Goal: Communication & Community: Participate in discussion

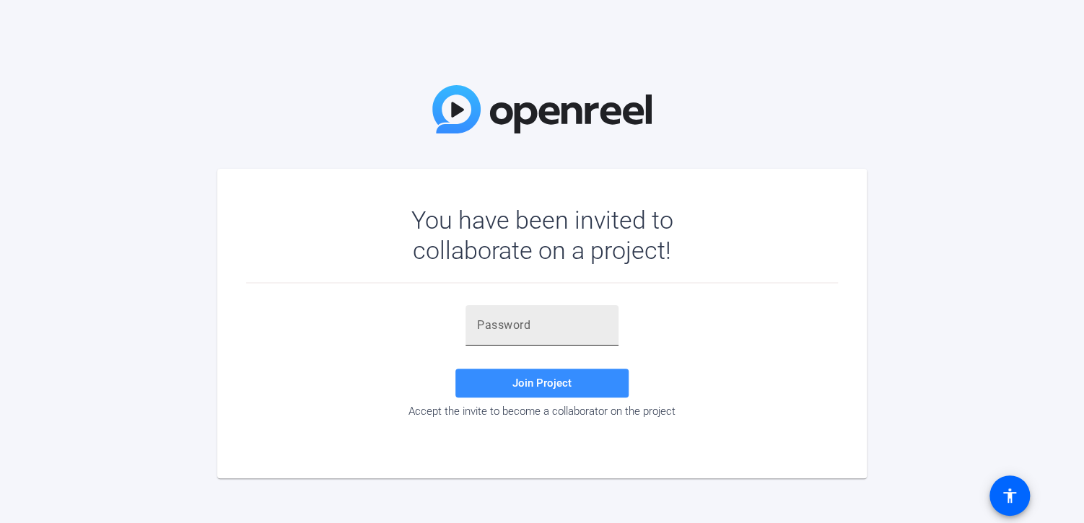
click at [498, 328] on input "text" at bounding box center [542, 325] width 130 height 17
type input ";OPPTy"
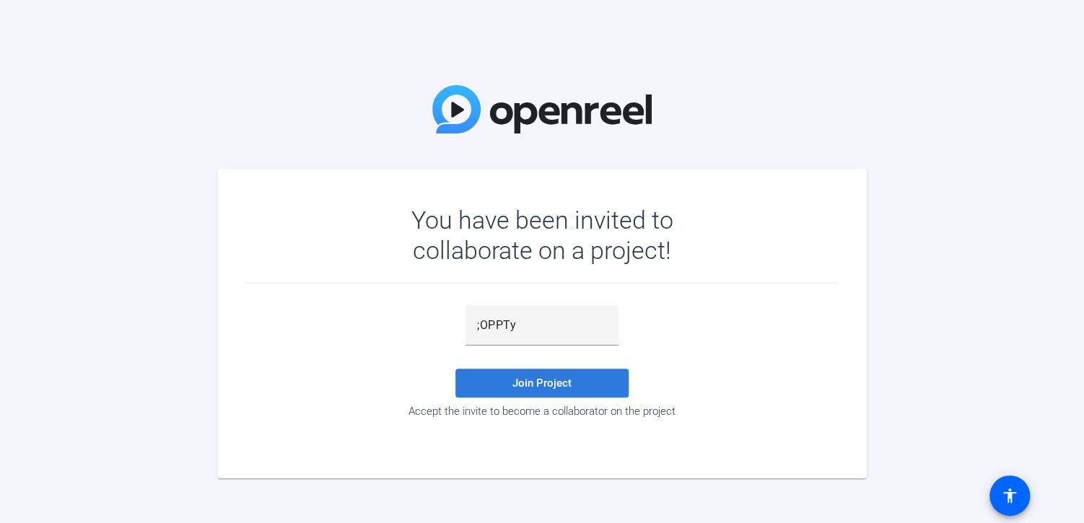
click at [519, 390] on span at bounding box center [541, 383] width 173 height 35
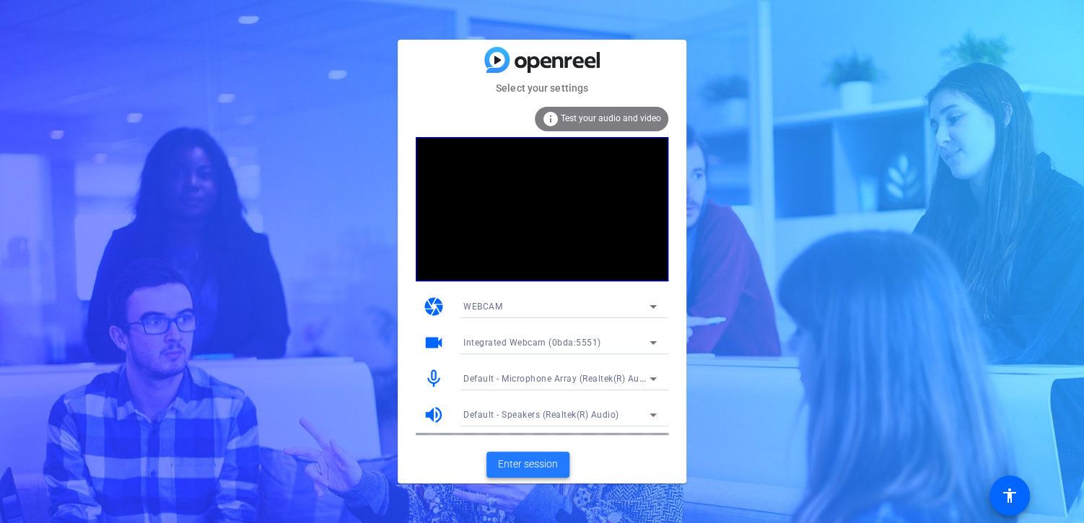
click at [502, 465] on span "Enter session" at bounding box center [528, 464] width 60 height 15
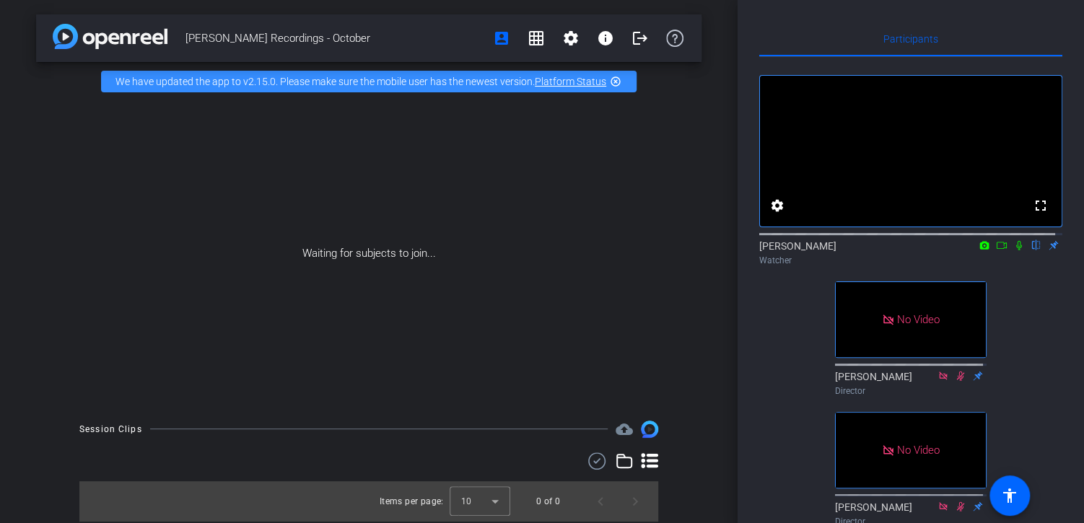
click at [996, 250] on icon at bounding box center [1002, 245] width 12 height 10
click at [1016, 250] on icon at bounding box center [1019, 245] width 12 height 10
click at [996, 250] on icon at bounding box center [1002, 245] width 12 height 10
click at [1030, 250] on icon at bounding box center [1036, 245] width 12 height 10
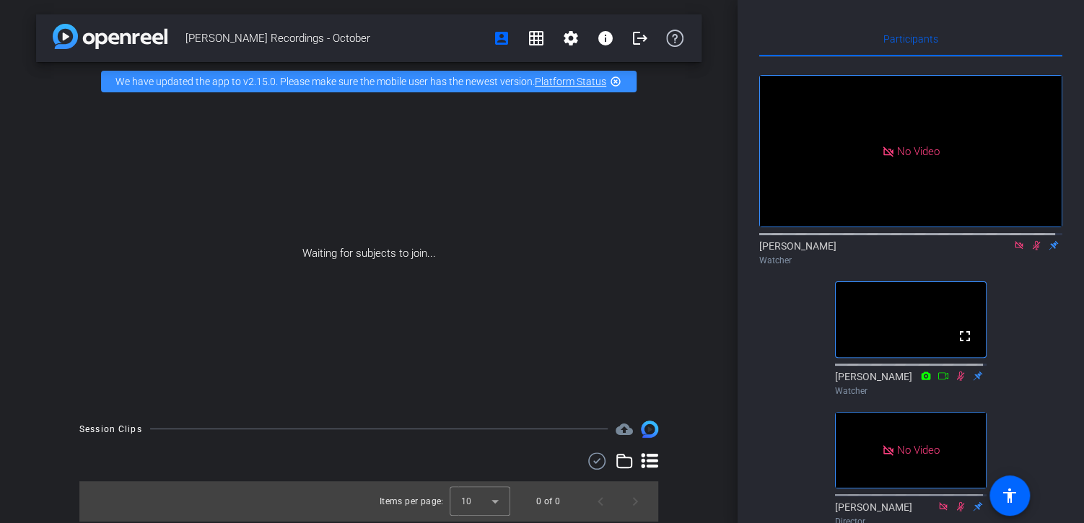
click at [1013, 250] on icon at bounding box center [1019, 245] width 12 height 10
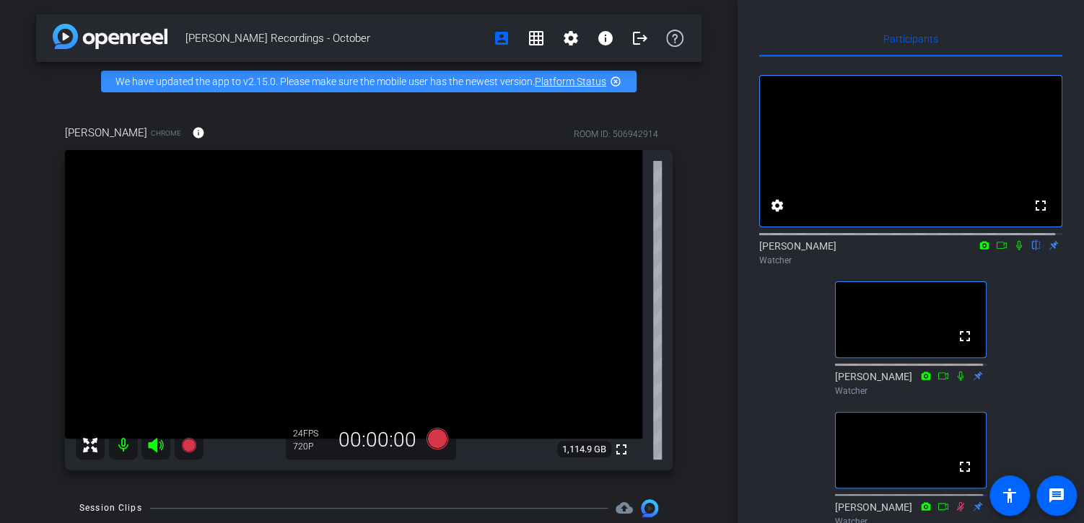
click at [1013, 250] on icon at bounding box center [1019, 245] width 12 height 10
click at [1010, 252] on mat-icon at bounding box center [1018, 245] width 17 height 13
click at [1013, 250] on icon at bounding box center [1019, 245] width 12 height 10
click at [1016, 250] on icon at bounding box center [1019, 245] width 6 height 9
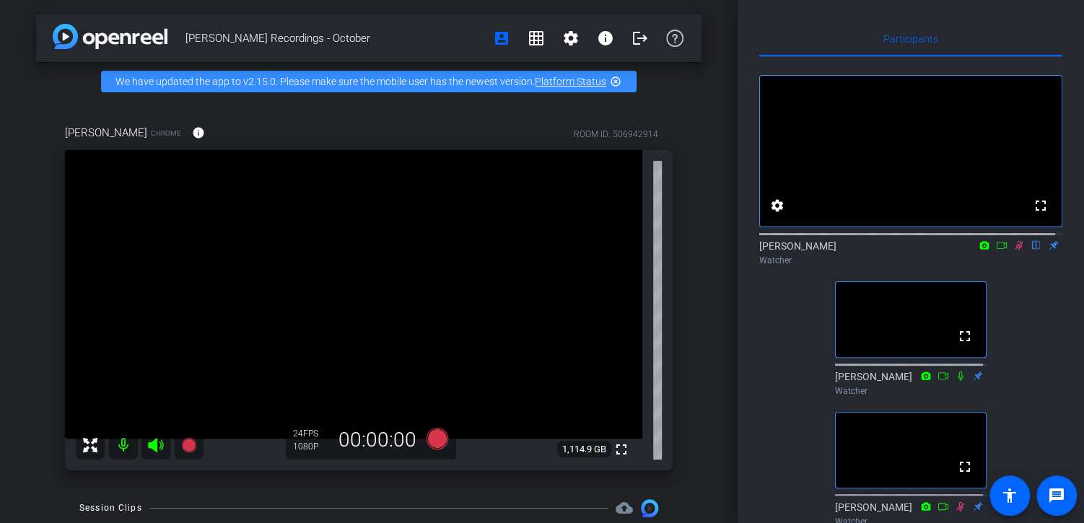
click at [1015, 250] on icon at bounding box center [1019, 245] width 8 height 9
click at [1016, 250] on icon at bounding box center [1019, 245] width 6 height 9
click at [1015, 250] on icon at bounding box center [1019, 245] width 8 height 9
click at [1016, 250] on icon at bounding box center [1019, 245] width 6 height 9
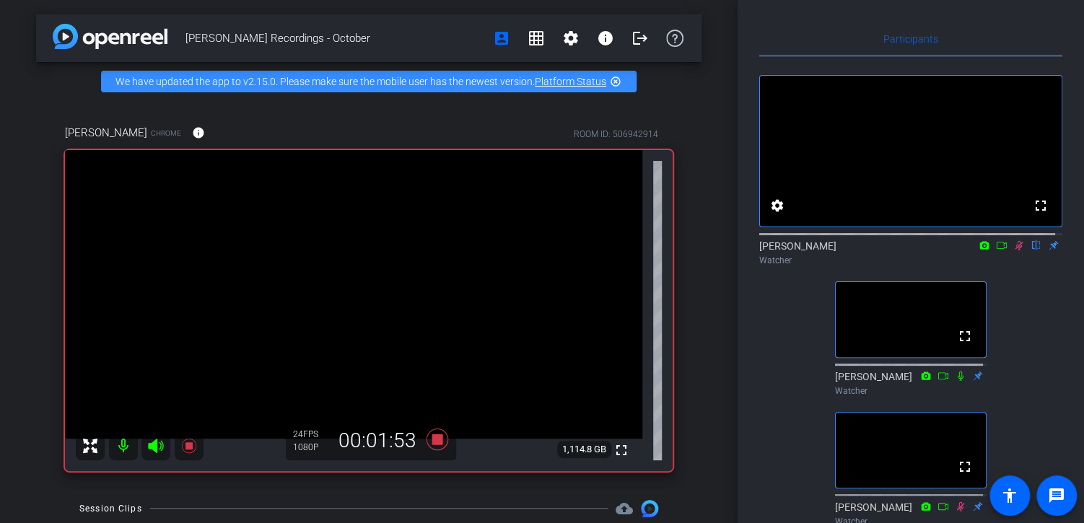
click at [1015, 250] on icon at bounding box center [1019, 245] width 8 height 9
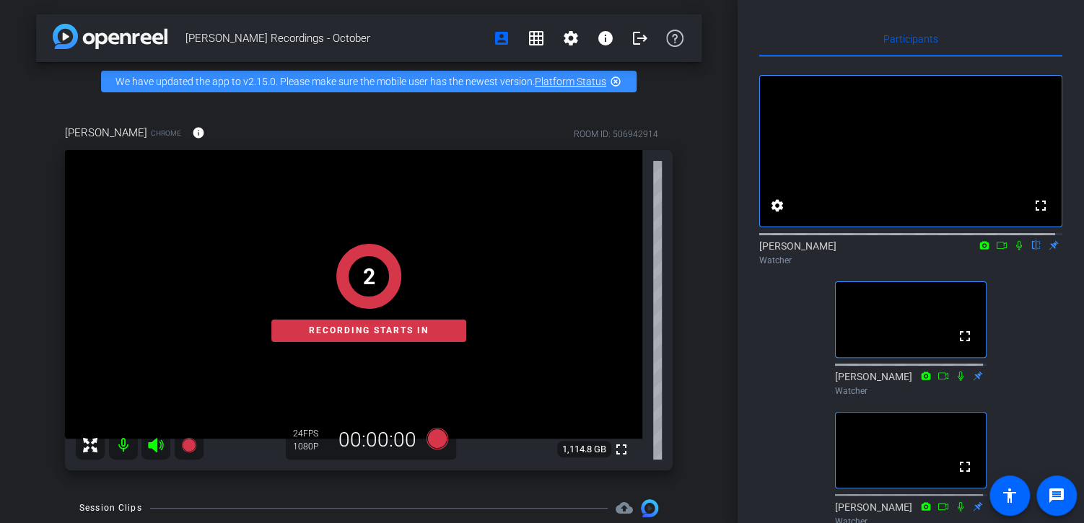
click at [1016, 250] on icon at bounding box center [1019, 245] width 6 height 9
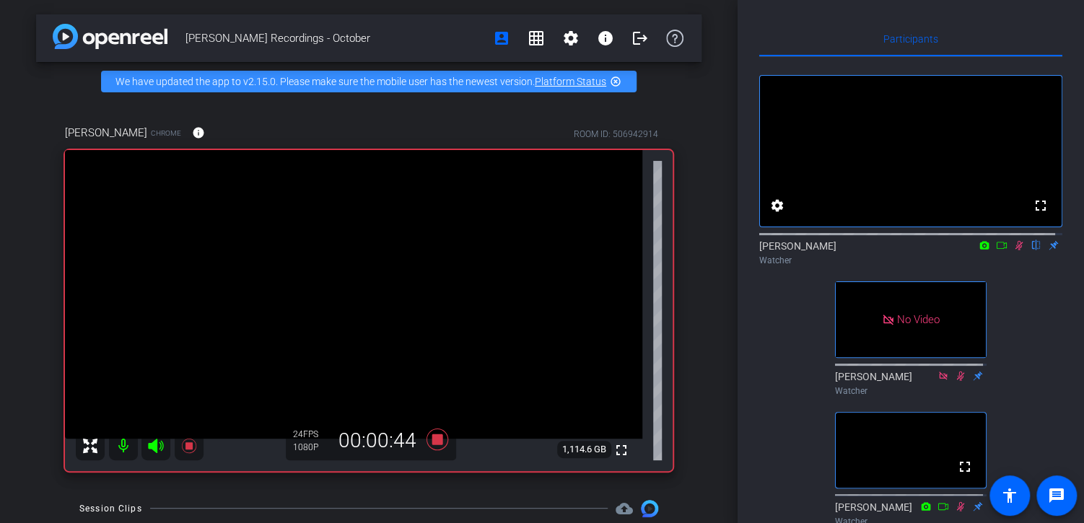
click at [996, 250] on icon at bounding box center [1002, 245] width 12 height 10
click at [1013, 250] on icon at bounding box center [1019, 245] width 12 height 10
click at [996, 250] on icon at bounding box center [1002, 245] width 12 height 10
click at [1014, 249] on icon at bounding box center [1018, 245] width 8 height 8
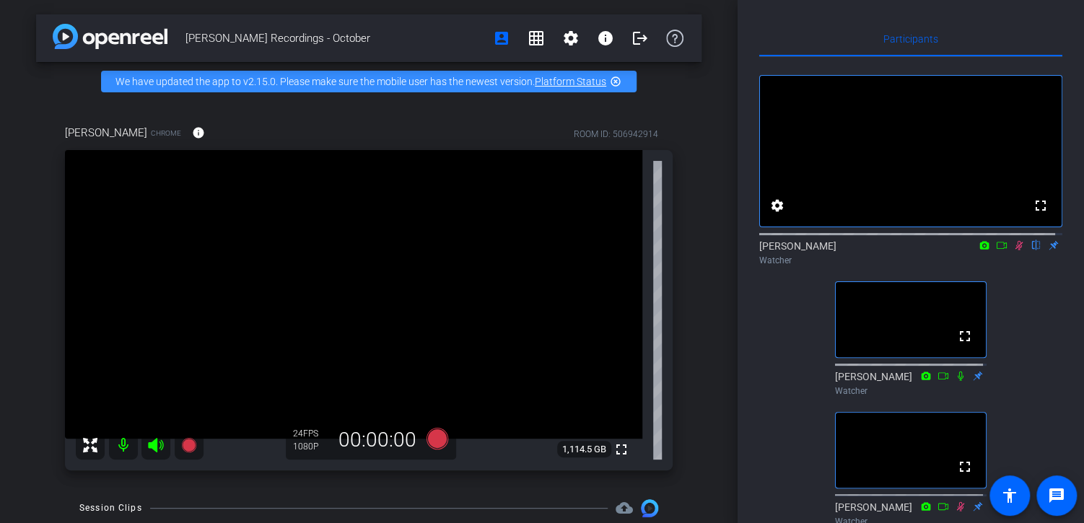
click at [1014, 250] on icon at bounding box center [1019, 245] width 12 height 10
click at [1016, 250] on icon at bounding box center [1019, 245] width 6 height 9
click at [1015, 250] on icon at bounding box center [1019, 245] width 8 height 9
click at [1016, 250] on icon at bounding box center [1019, 245] width 6 height 9
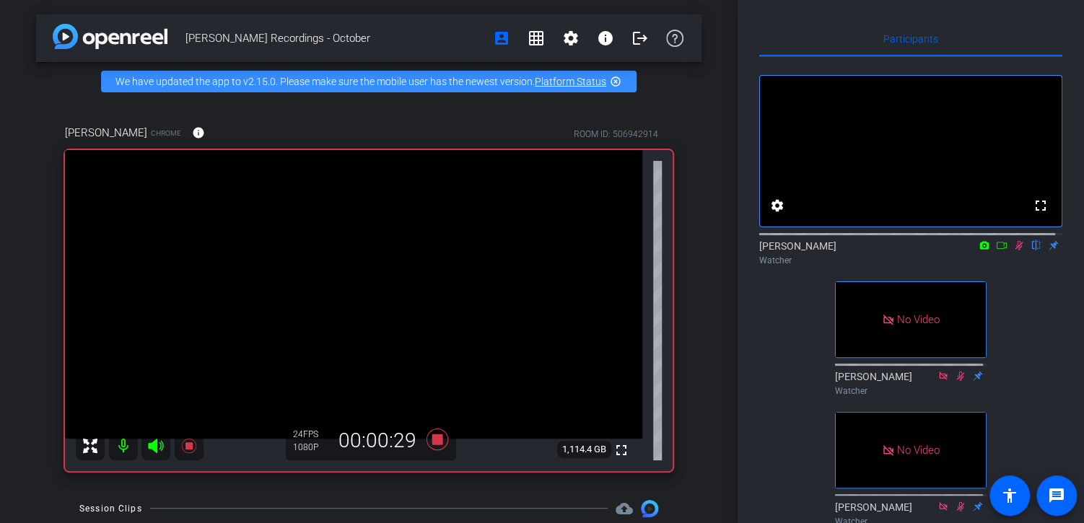
click at [996, 250] on icon at bounding box center [1002, 245] width 12 height 10
click at [1013, 250] on icon at bounding box center [1019, 245] width 12 height 10
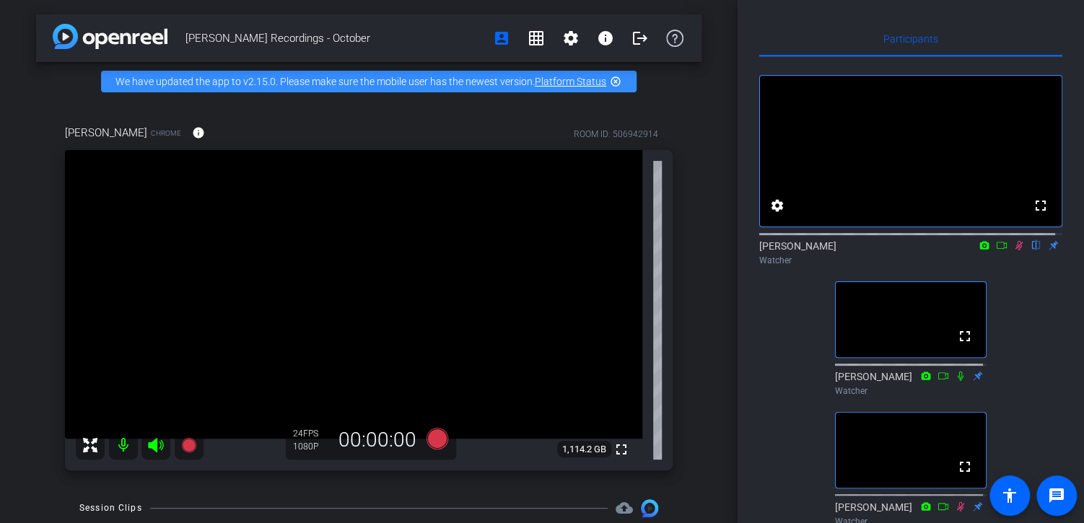
click at [1013, 250] on icon at bounding box center [1019, 245] width 12 height 10
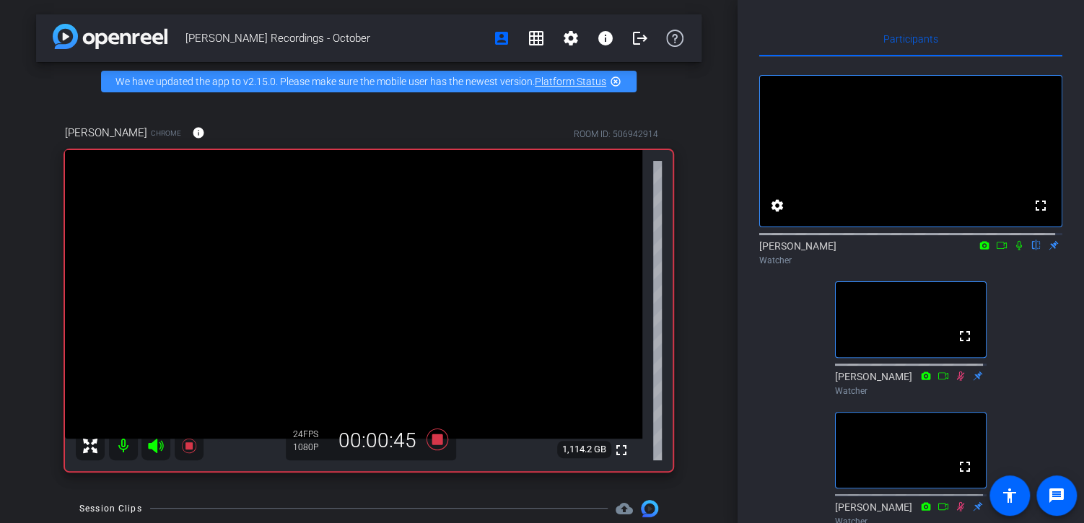
click at [1013, 250] on icon at bounding box center [1019, 245] width 12 height 10
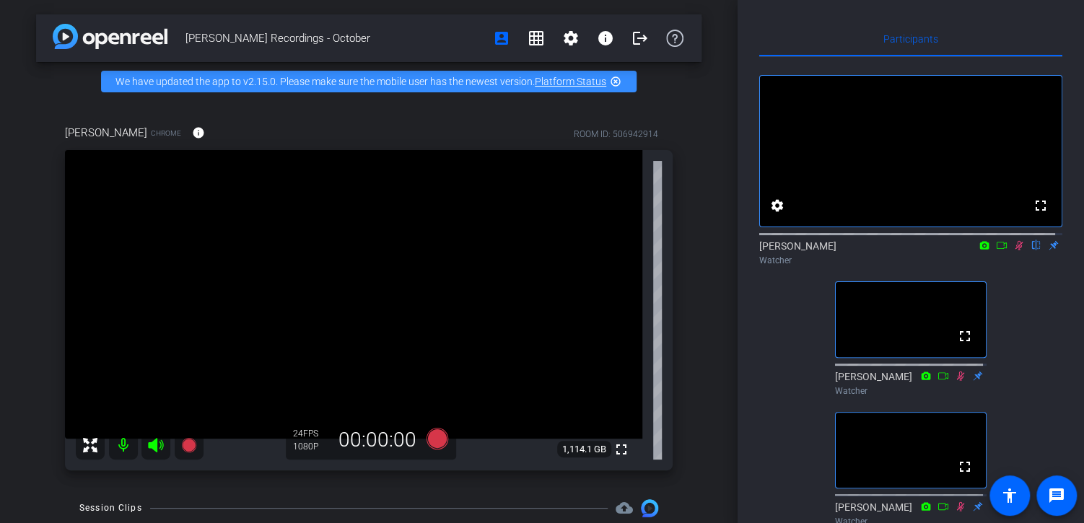
click at [1013, 250] on icon at bounding box center [1019, 245] width 12 height 10
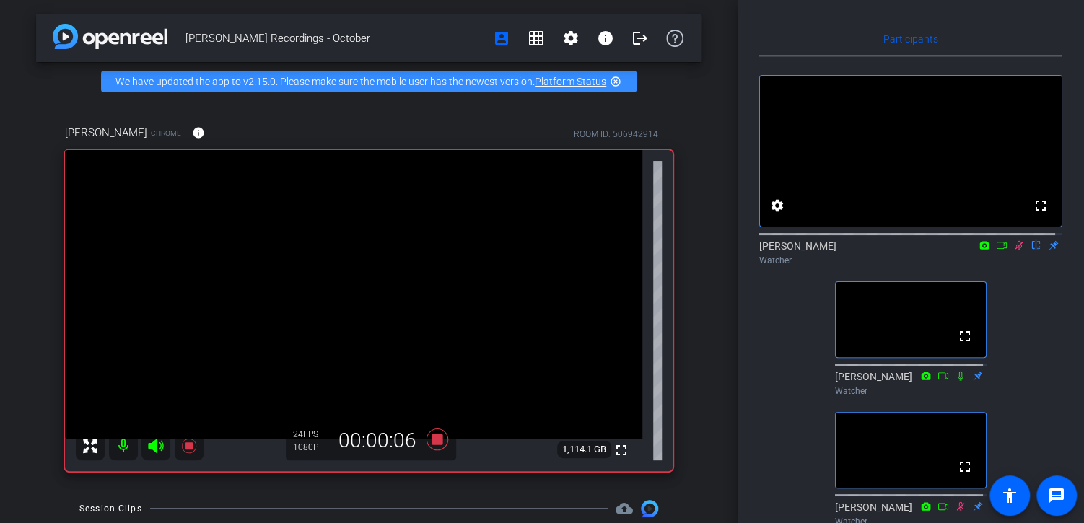
click at [1013, 250] on icon at bounding box center [1019, 245] width 12 height 10
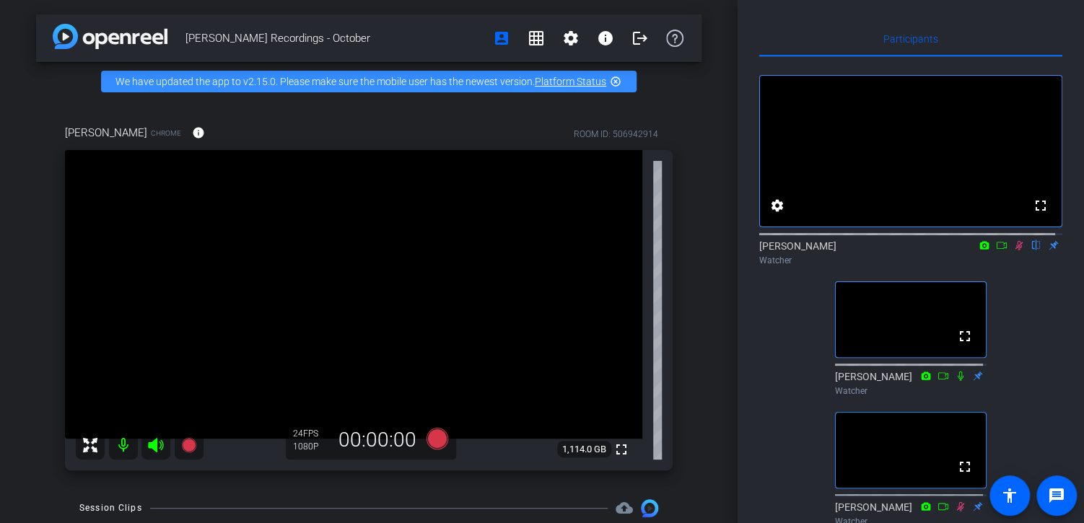
click at [1013, 250] on icon at bounding box center [1019, 245] width 12 height 10
click at [1016, 250] on icon at bounding box center [1019, 245] width 6 height 9
click at [1015, 250] on icon at bounding box center [1019, 245] width 8 height 9
click at [1016, 250] on icon at bounding box center [1019, 245] width 6 height 9
click at [1013, 250] on icon at bounding box center [1019, 245] width 12 height 10
